Goal: Find contact information: Find contact information

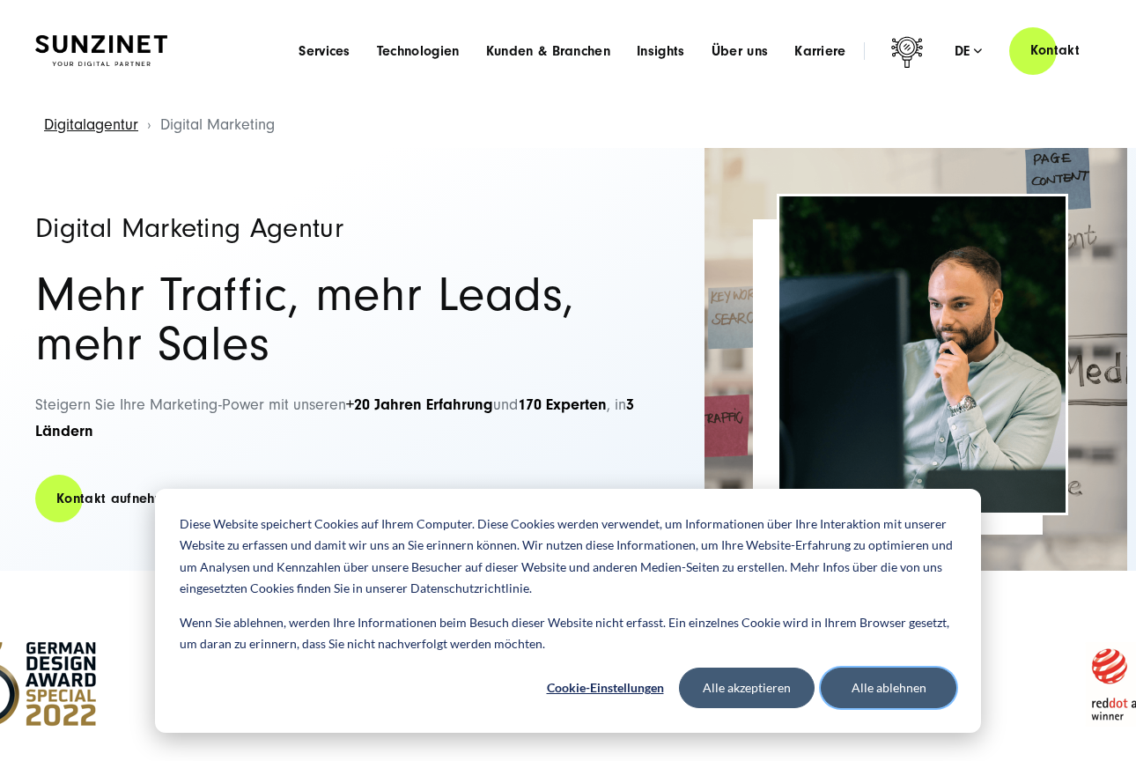
click at [899, 693] on button "Alle ablehnen" at bounding box center [889, 688] width 136 height 41
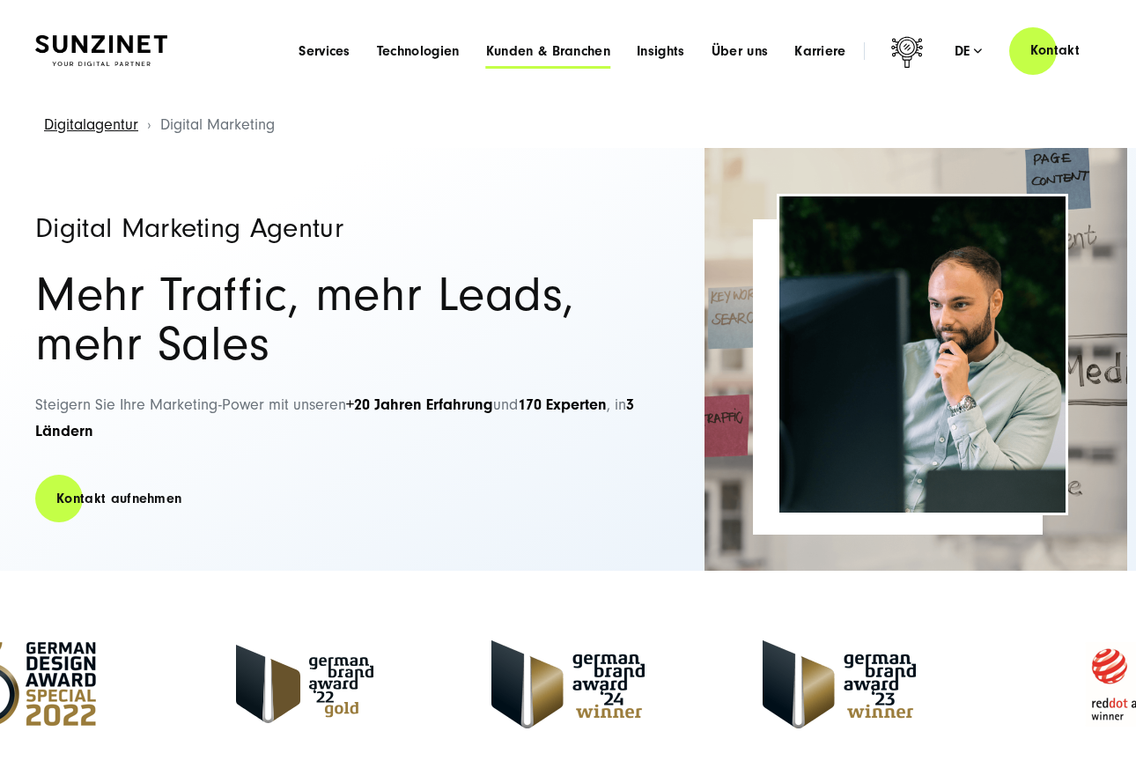
click at [533, 50] on span "Kunden & Branchen" at bounding box center [548, 51] width 124 height 18
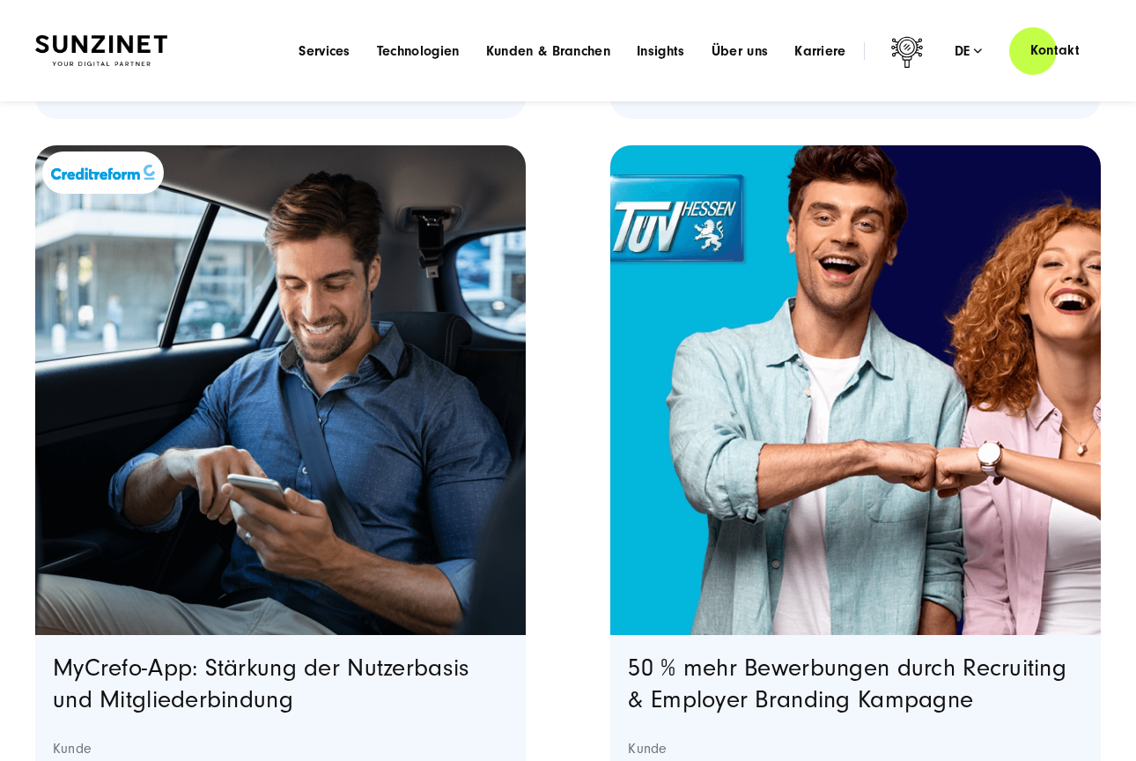
scroll to position [3735, 0]
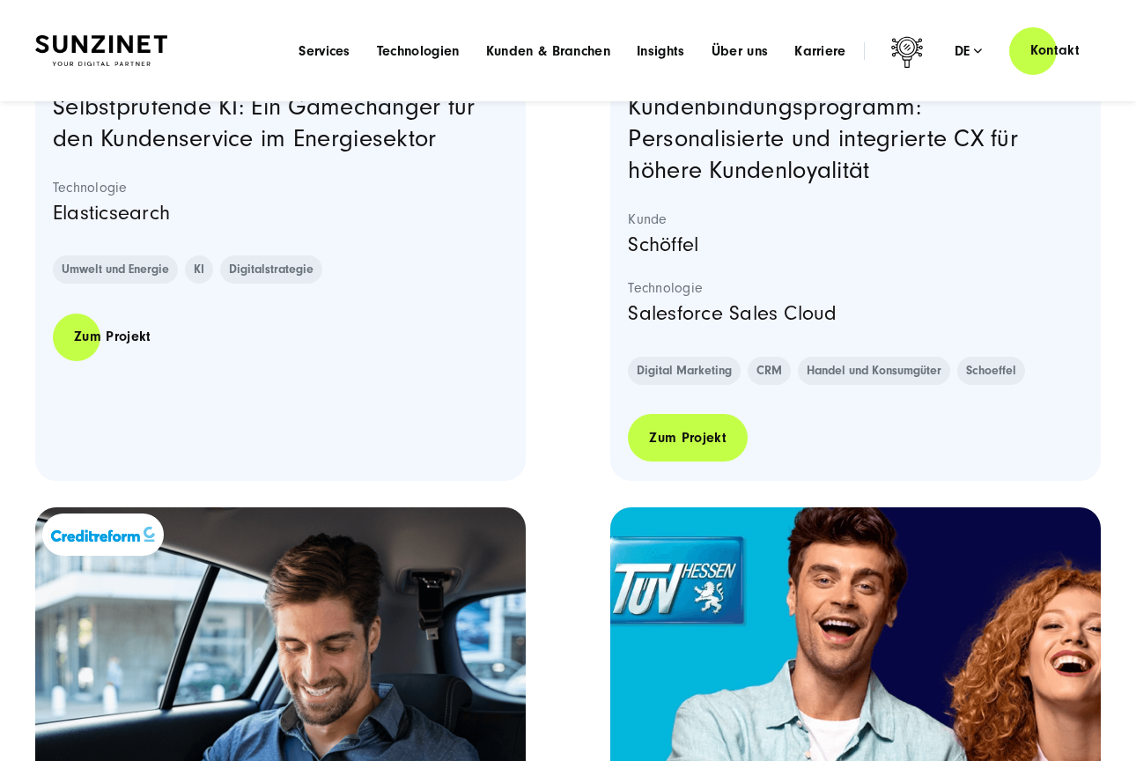
click at [680, 433] on link "Zum Projekt" at bounding box center [688, 438] width 120 height 50
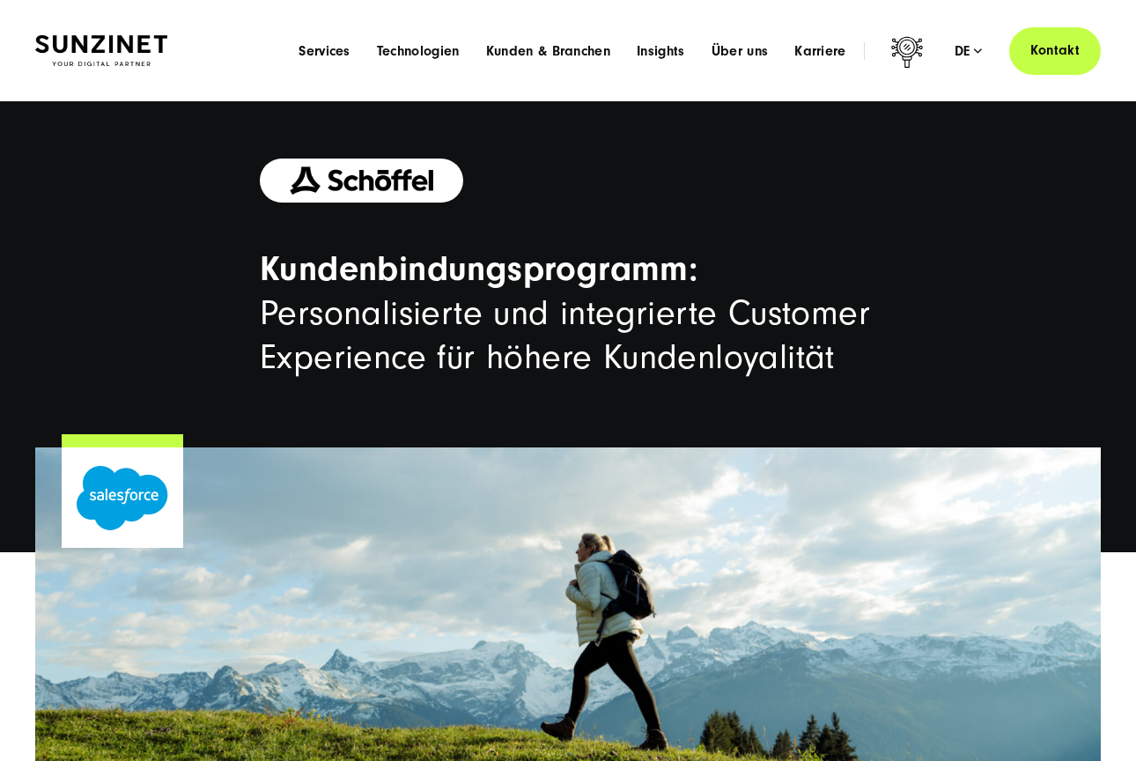
click at [1036, 57] on link "Kontakt" at bounding box center [1056, 51] width 92 height 50
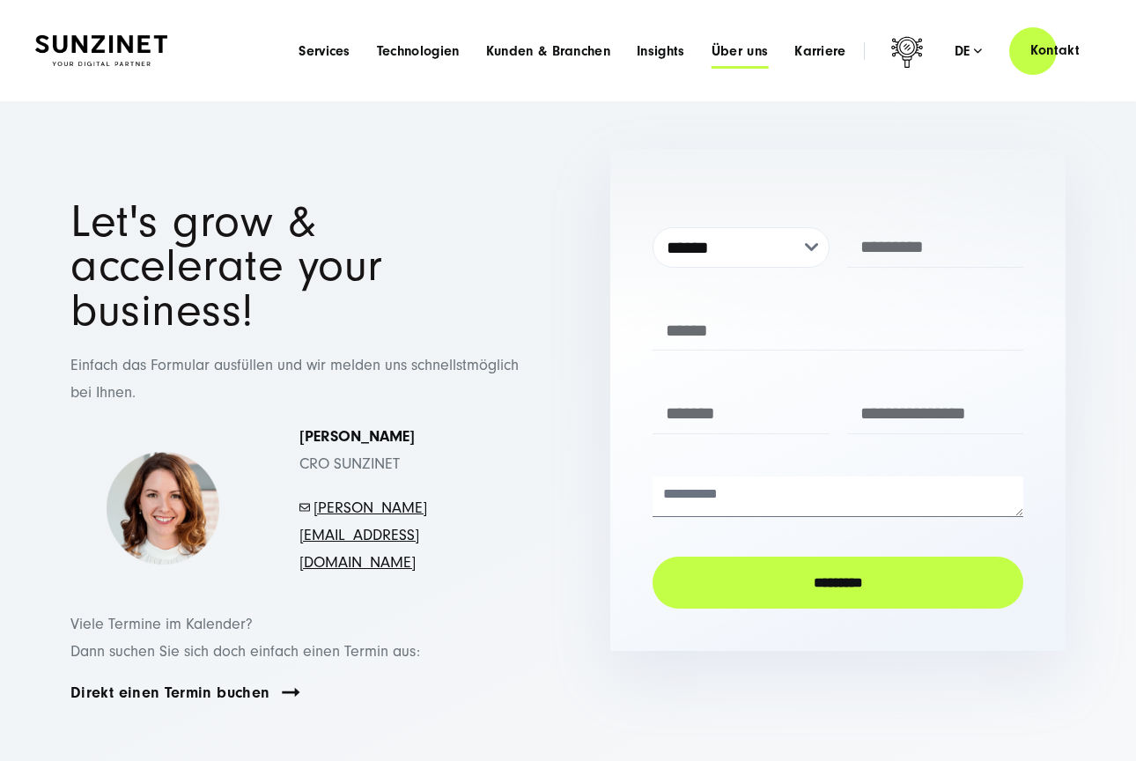
click at [752, 51] on span "Über uns" at bounding box center [740, 51] width 57 height 18
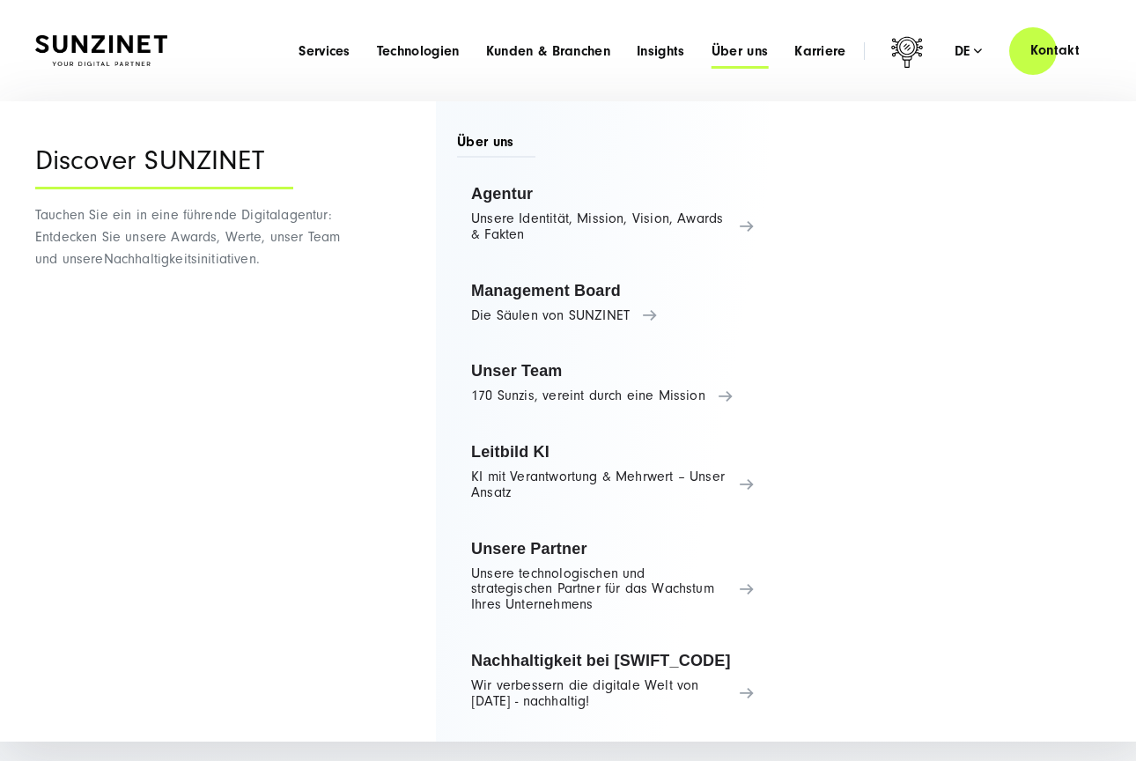
scroll to position [11, 0]
click at [825, 51] on span "Karriere" at bounding box center [821, 51] width 52 height 18
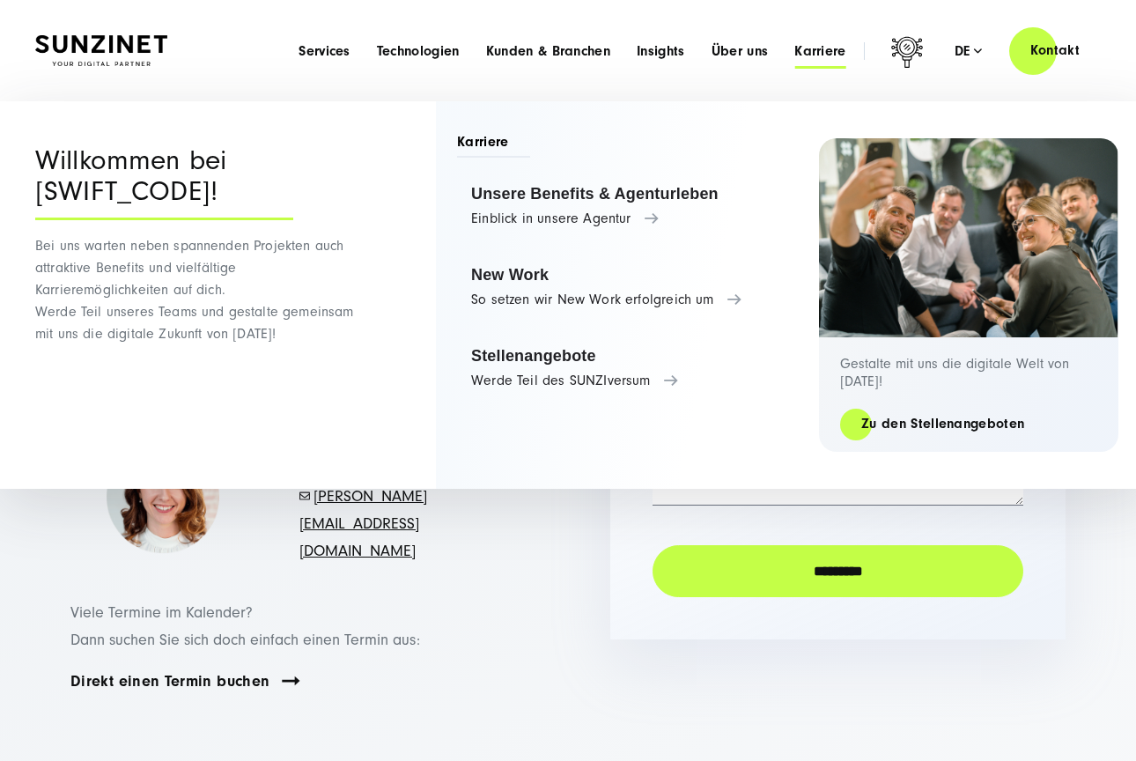
click at [537, 601] on div "Viele Termine im Kalender? Dann suchen Sie sich doch einfach einen Termin aus: …" at bounding box center [298, 649] width 526 height 99
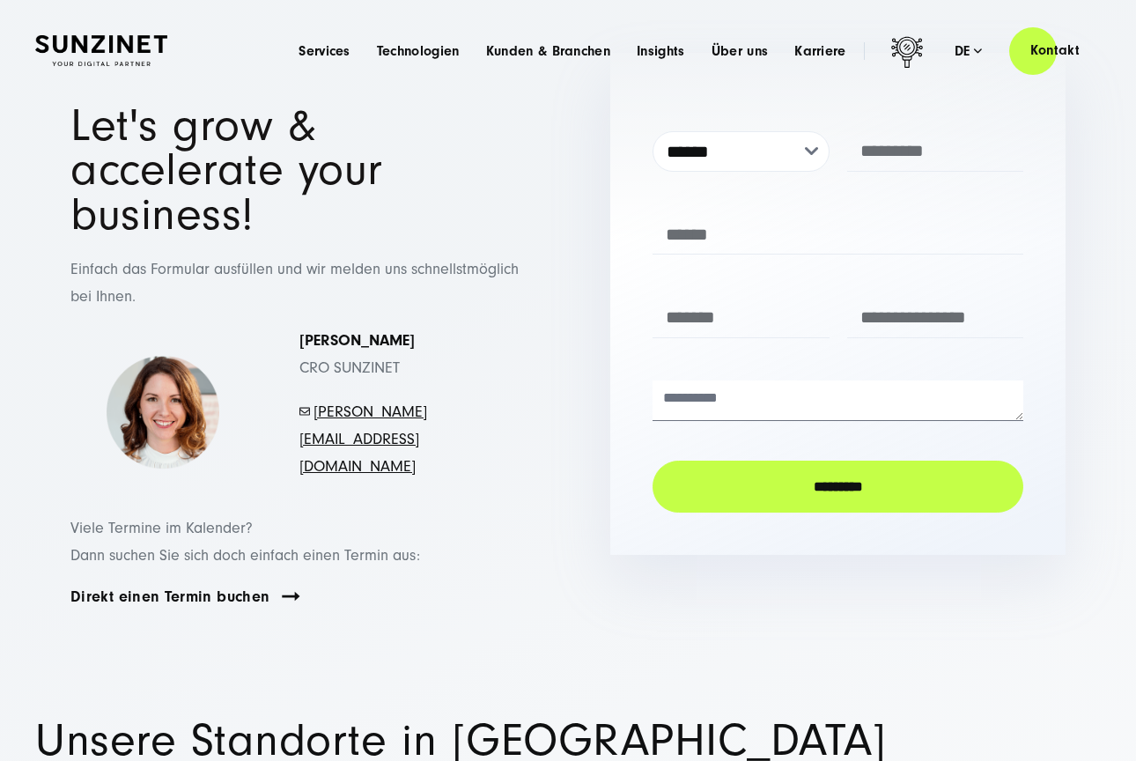
scroll to position [0, 0]
